Goal: Information Seeking & Learning: Learn about a topic

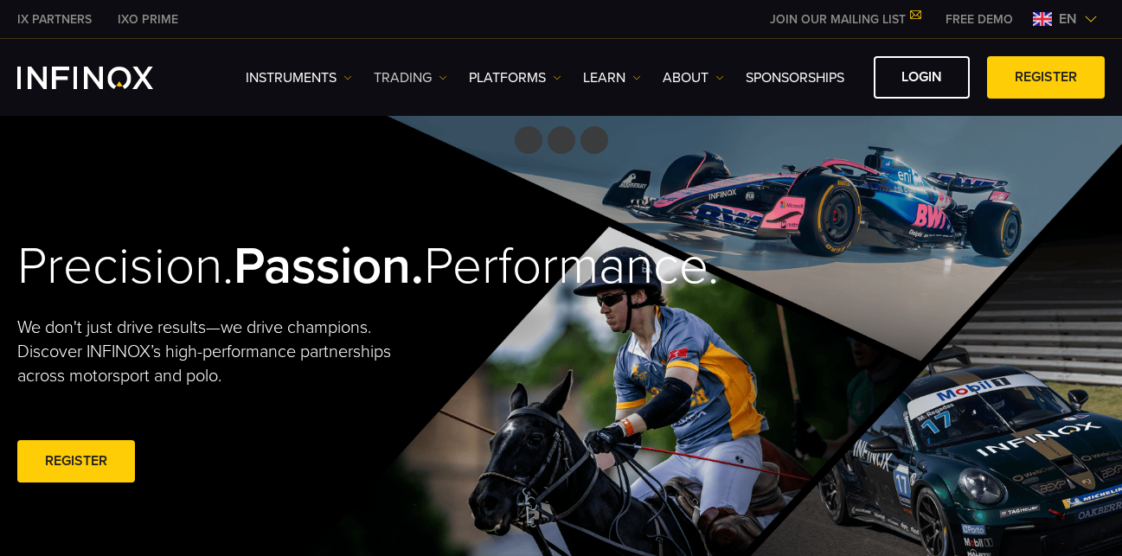
click at [443, 77] on img at bounding box center [443, 78] width 9 height 9
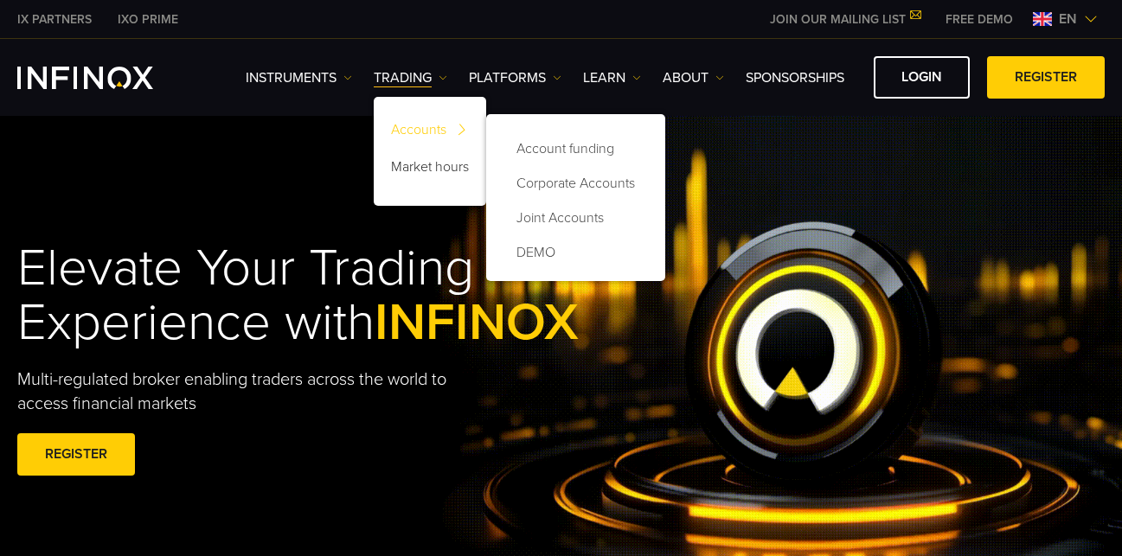
click at [463, 129] on img at bounding box center [461, 129] width 23 height 33
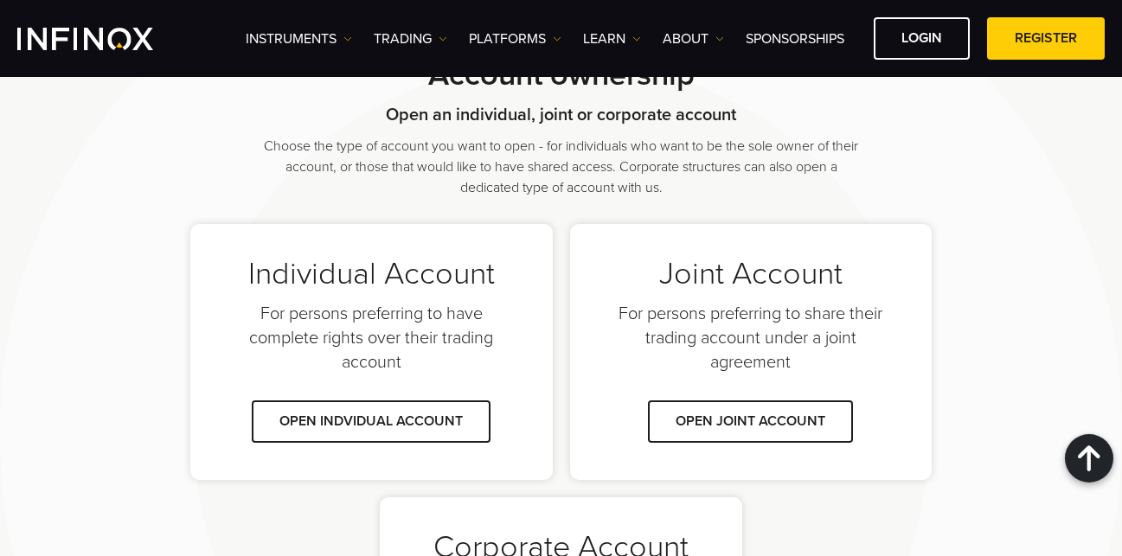
scroll to position [1183, 0]
